Goal: Information Seeking & Learning: Find specific fact

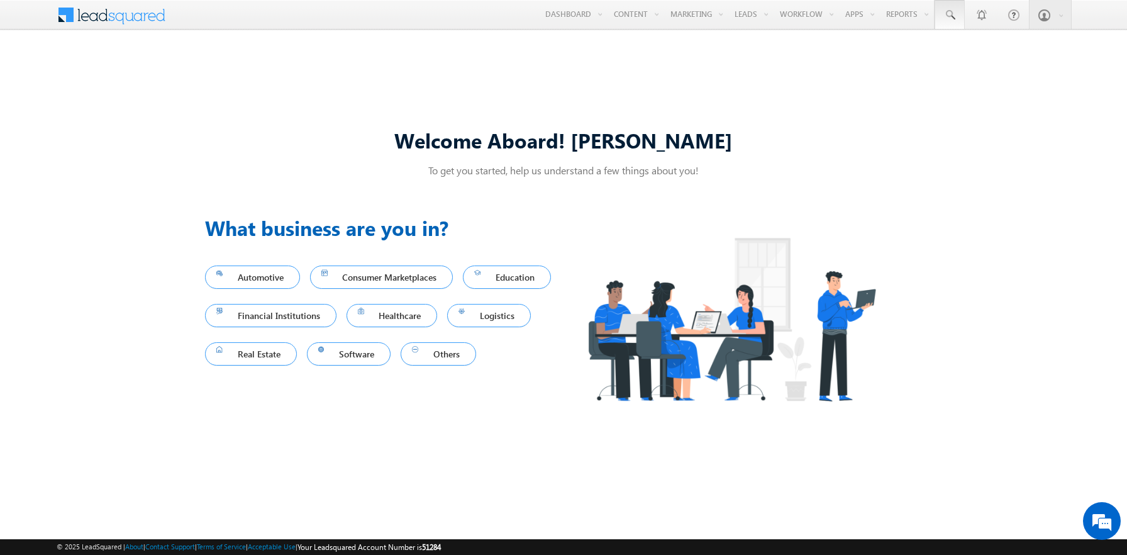
click at [950, 15] on span at bounding box center [949, 15] width 13 height 13
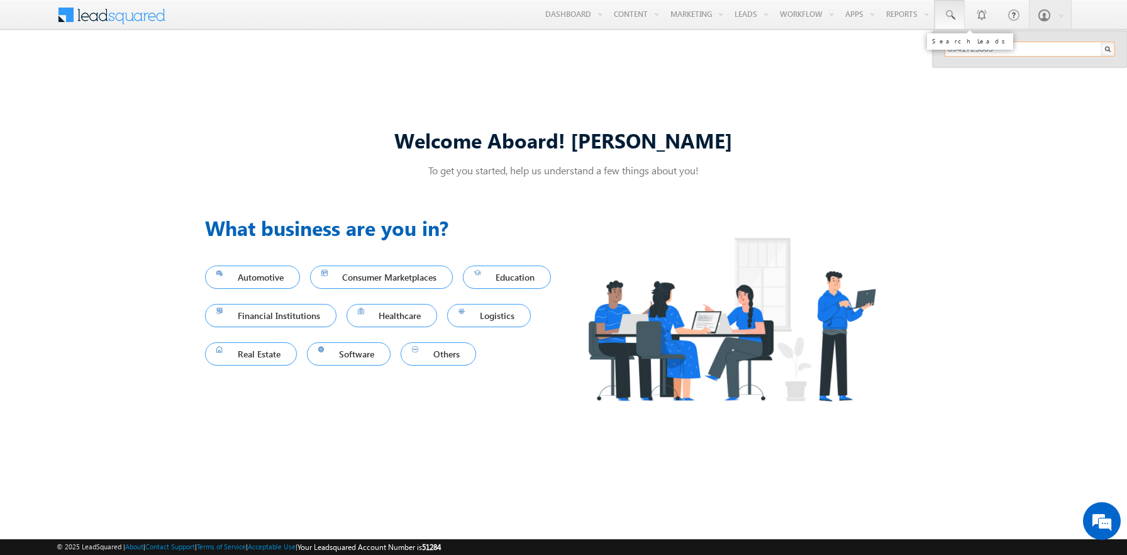
type input "8941729809"
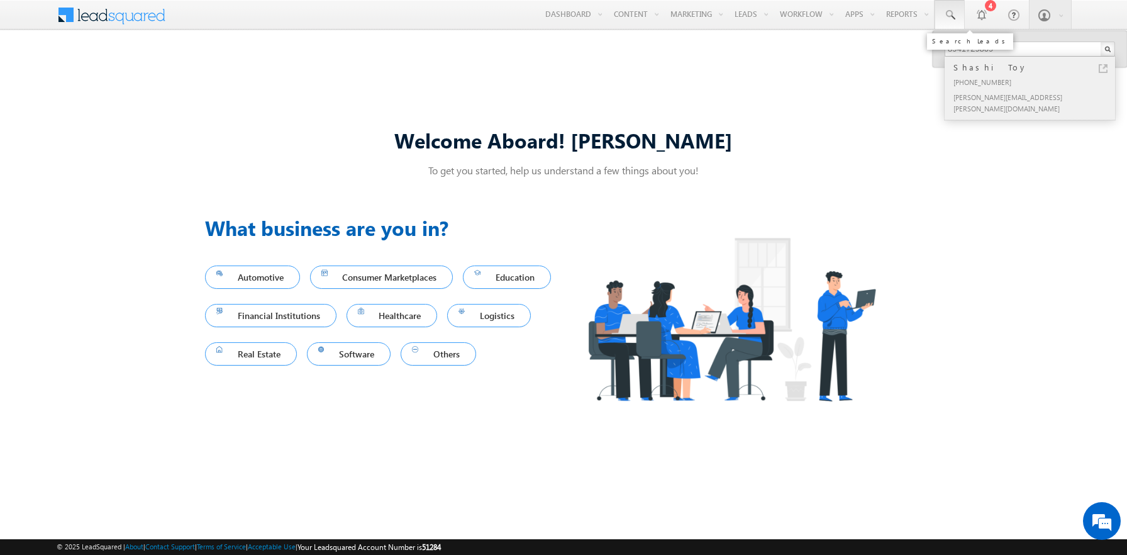
click at [1035, 67] on div "Shashi Toy" at bounding box center [1035, 67] width 169 height 14
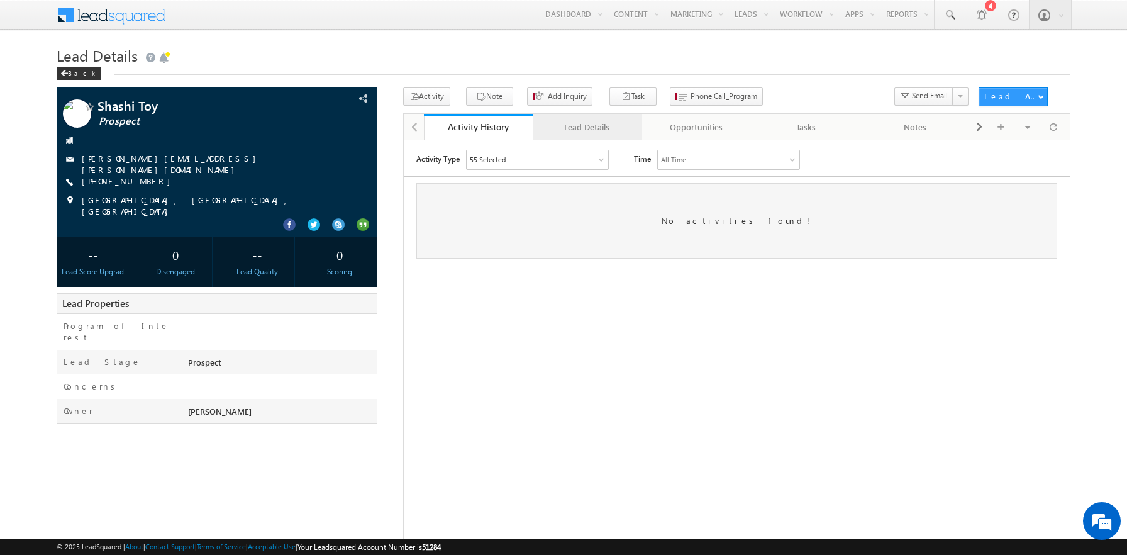
click at [587, 128] on div "Lead Details" at bounding box center [587, 126] width 88 height 15
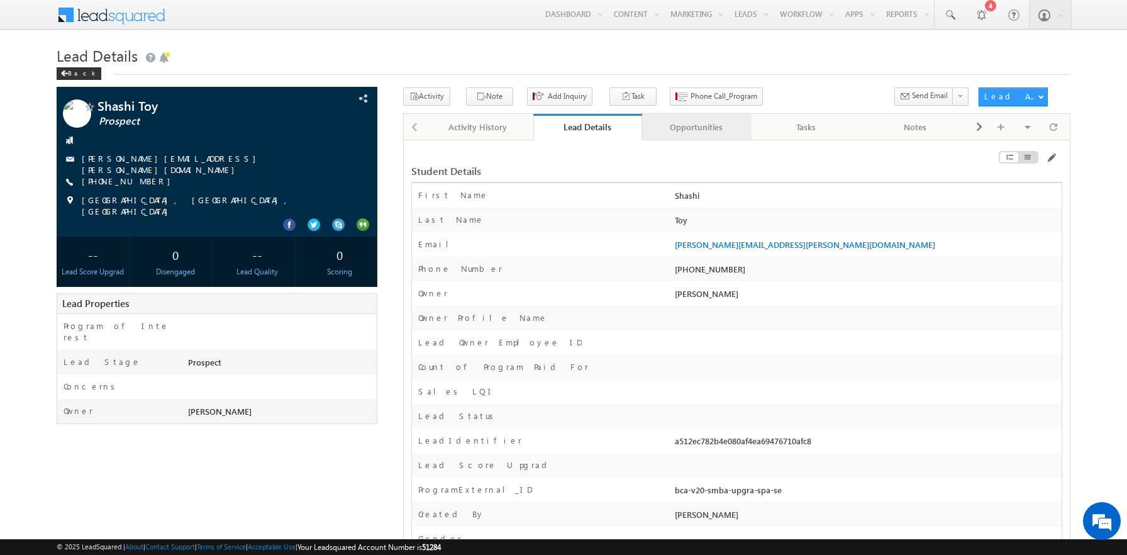
click at [696, 128] on div "Opportunities" at bounding box center [696, 126] width 88 height 15
